Goal: Transaction & Acquisition: Purchase product/service

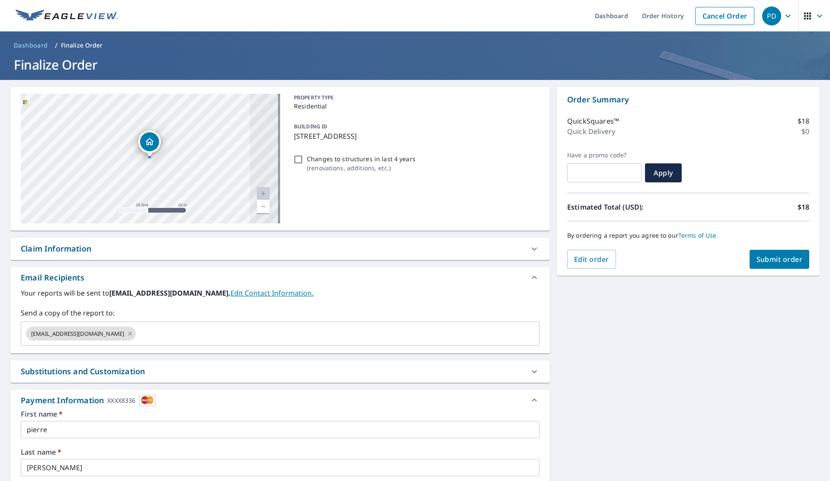
scroll to position [177, 0]
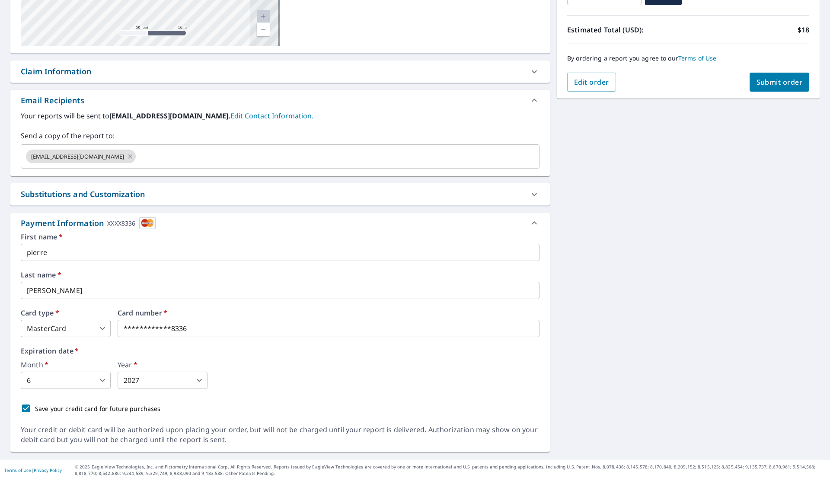
click at [26, 406] on input "Save your credit card for future purchases" at bounding box center [26, 408] width 18 height 18
checkbox input "false"
click at [267, 211] on div "**********" at bounding box center [279, 181] width 539 height 542
click at [529, 218] on icon at bounding box center [534, 223] width 10 height 10
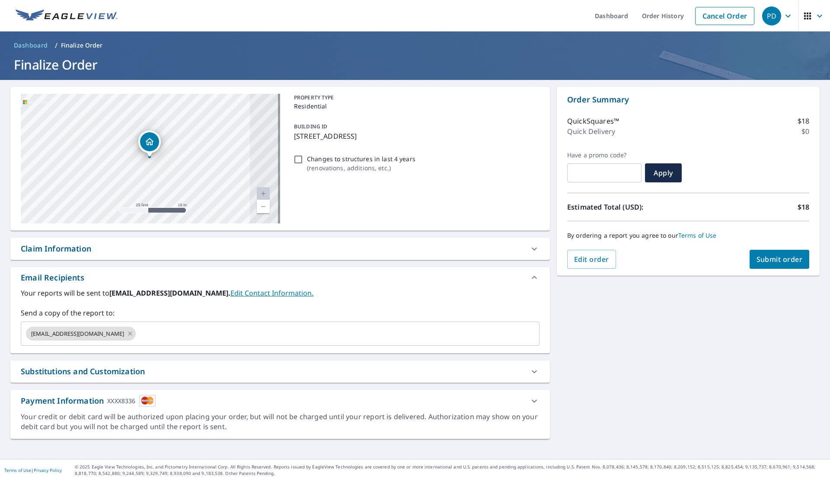
scroll to position [0, 0]
click at [529, 399] on icon at bounding box center [534, 401] width 10 height 10
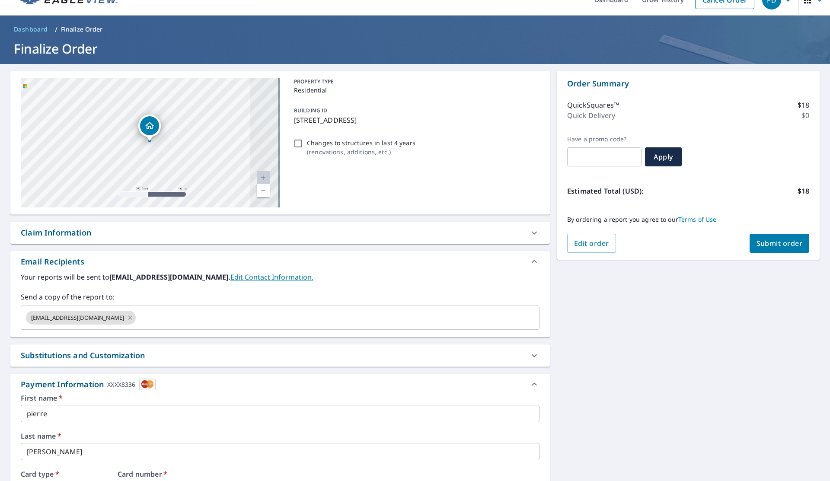
scroll to position [18, 0]
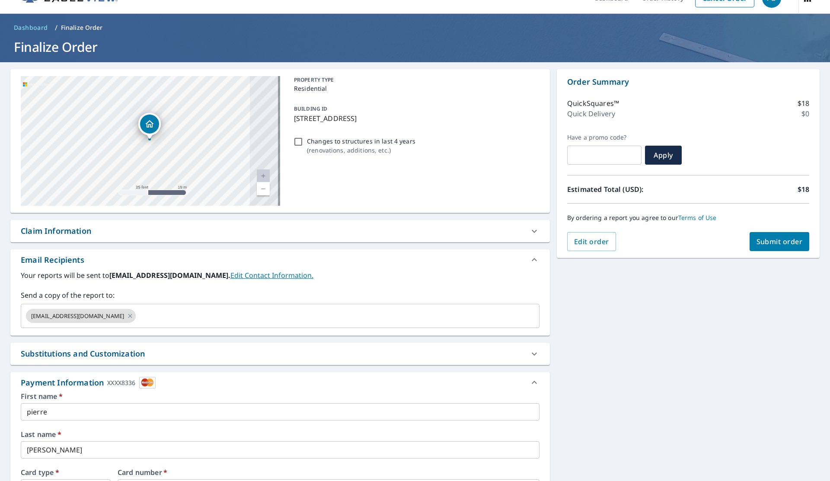
click at [494, 357] on div "Substitutions and Customization" at bounding box center [272, 354] width 503 height 12
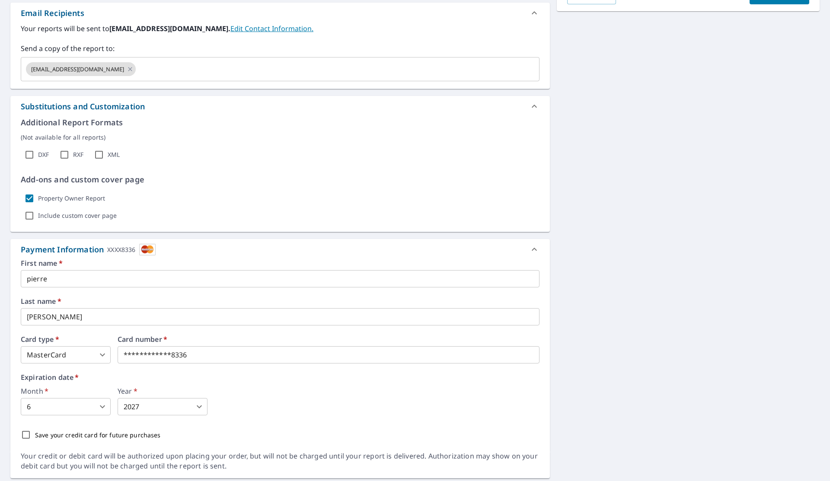
scroll to position [291, 0]
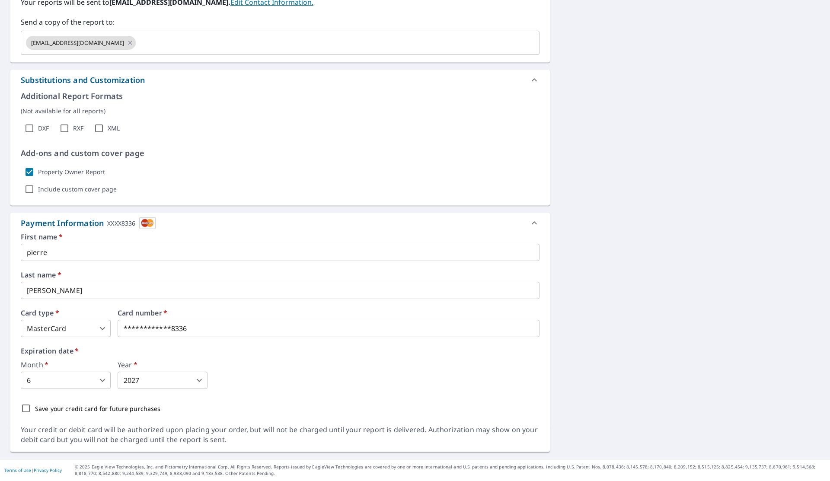
click at [102, 329] on body "PD PD Dashboard Order History Cancel Order PD Dashboard / Finalize Order Finali…" at bounding box center [415, 240] width 830 height 481
click at [201, 353] on div at bounding box center [415, 240] width 830 height 481
click at [83, 334] on body "PD PD Dashboard Order History Cancel Order PD Dashboard / Finalize Order Finali…" at bounding box center [415, 240] width 830 height 481
click at [265, 339] on div at bounding box center [415, 240] width 830 height 481
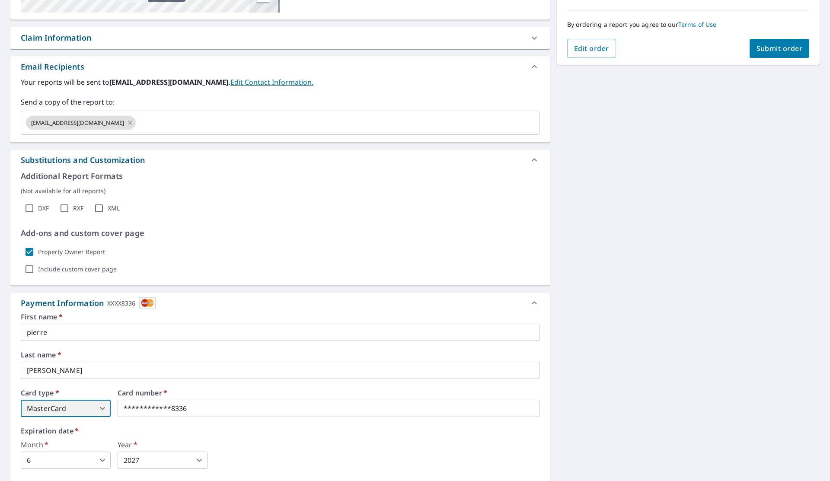
scroll to position [0, 0]
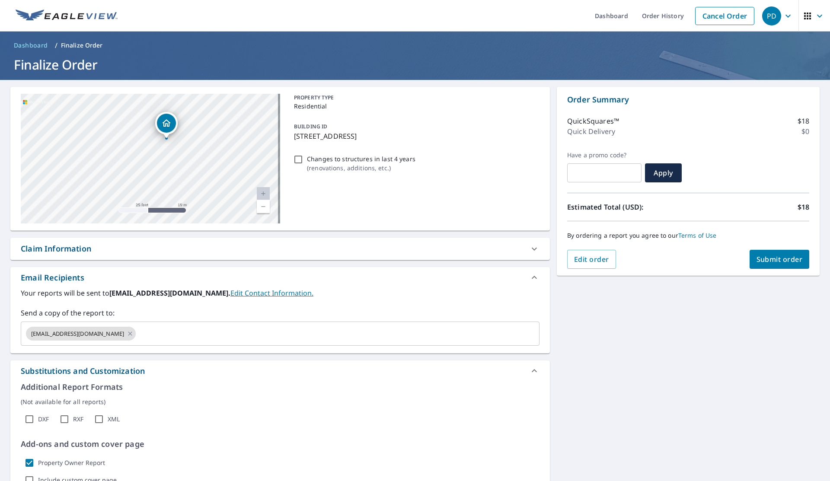
drag, startPoint x: 178, startPoint y: 181, endPoint x: 195, endPoint y: 162, distance: 25.1
click at [195, 162] on div "[STREET_ADDRESS]" at bounding box center [150, 159] width 259 height 130
drag, startPoint x: 201, startPoint y: 164, endPoint x: 227, endPoint y: 190, distance: 36.4
click at [227, 190] on div "[STREET_ADDRESS]" at bounding box center [150, 159] width 259 height 130
